Goal: Task Accomplishment & Management: Complete application form

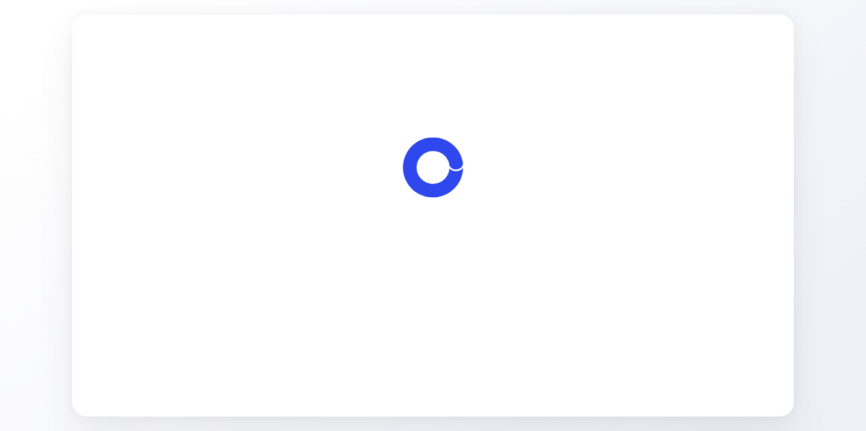
click at [453, 283] on span "Let's start" at bounding box center [433, 284] width 40 height 14
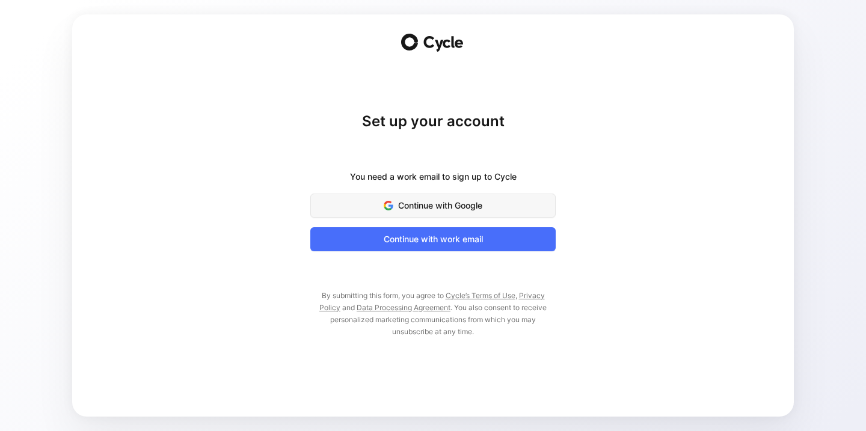
click at [472, 214] on button "Continue with Google" at bounding box center [433, 206] width 246 height 24
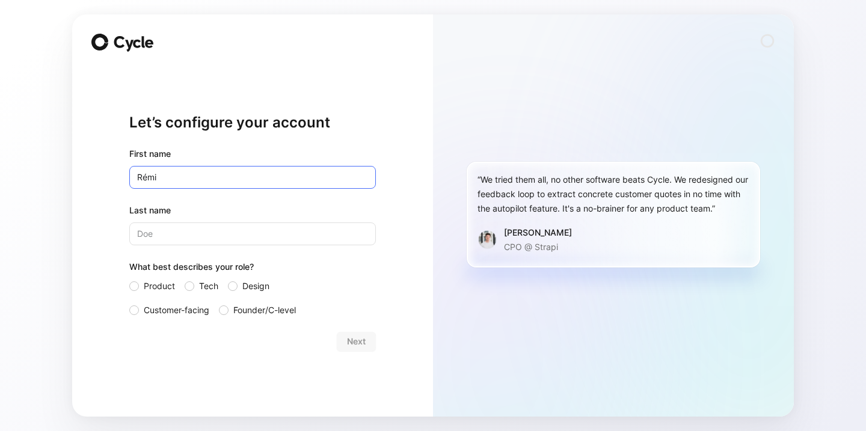
type input "Rémi"
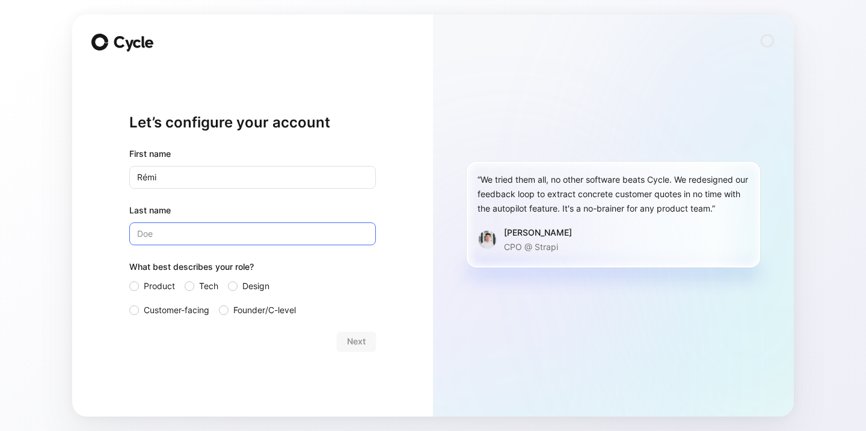
type input "N"
type input "Buirette"
click at [140, 312] on label "Customer-facing" at bounding box center [169, 310] width 80 height 14
click at [129, 303] on input "Customer-facing" at bounding box center [129, 303] width 0 height 0
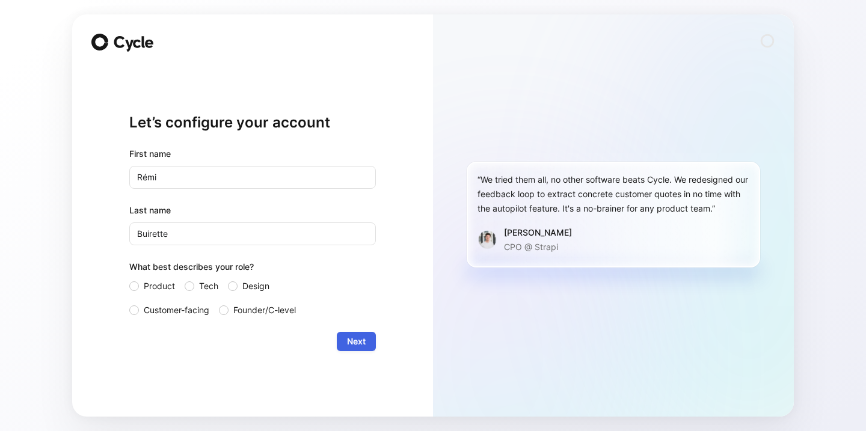
click at [354, 345] on span "Next" at bounding box center [356, 342] width 19 height 14
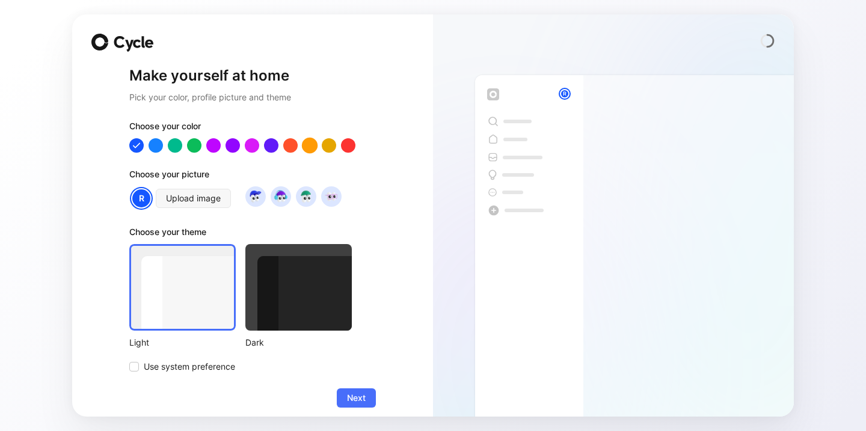
click at [310, 144] on div at bounding box center [310, 146] width 16 height 16
click at [366, 398] on button "Next" at bounding box center [356, 398] width 39 height 19
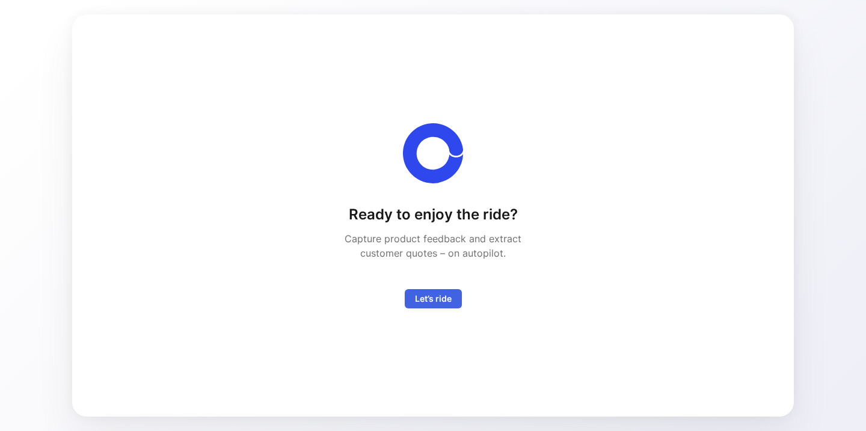
click at [443, 300] on span "Let’s ride" at bounding box center [433, 299] width 37 height 14
